Goal: Transaction & Acquisition: Purchase product/service

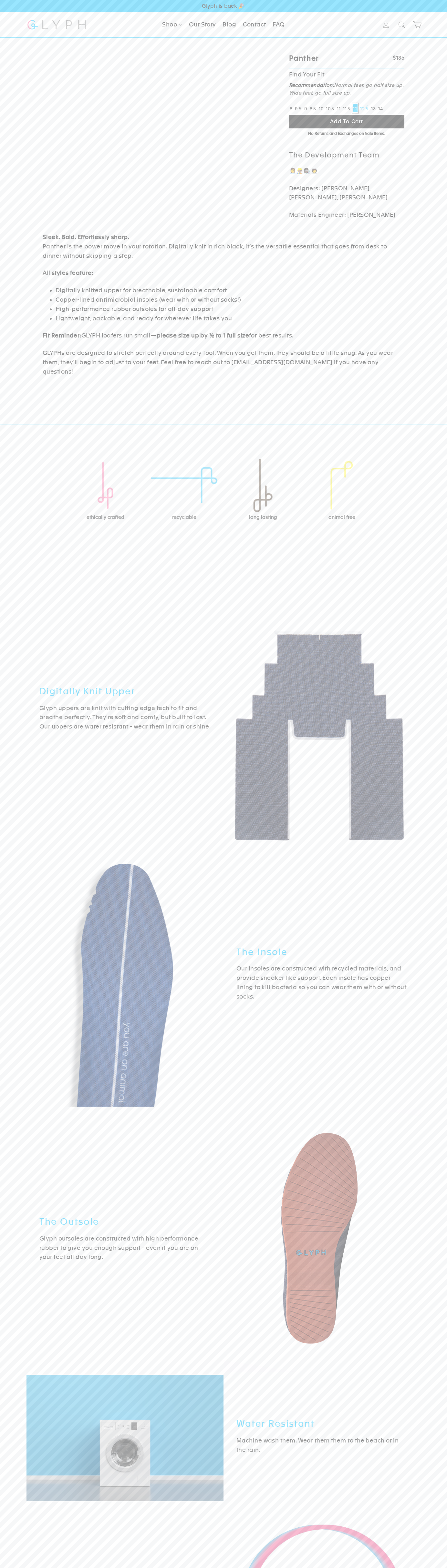
click at [68, 1] on span "Glyph is back 🎉" at bounding box center [224, 6] width 447 height 12
click at [439, 777] on div "Digitally Knit Upper Glyph uppers are knit with cutting edge tech to fit and br…" at bounding box center [224, 1141] width 447 height 1125
click at [446, 1567] on html "Skip to content Close menu Shop Men Blog FAQ" at bounding box center [224, 986] width 447 height 1972
click at [7, 1117] on div "Digitally Knit Upper Glyph uppers are knit with cutting edge tech to fit and br…" at bounding box center [224, 1141] width 447 height 1125
